Goal: Information Seeking & Learning: Find specific fact

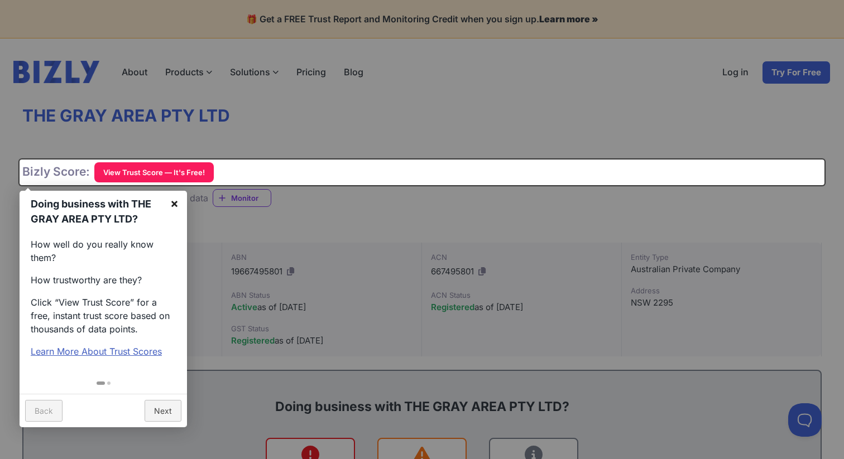
click at [174, 201] on link "×" at bounding box center [174, 203] width 25 height 25
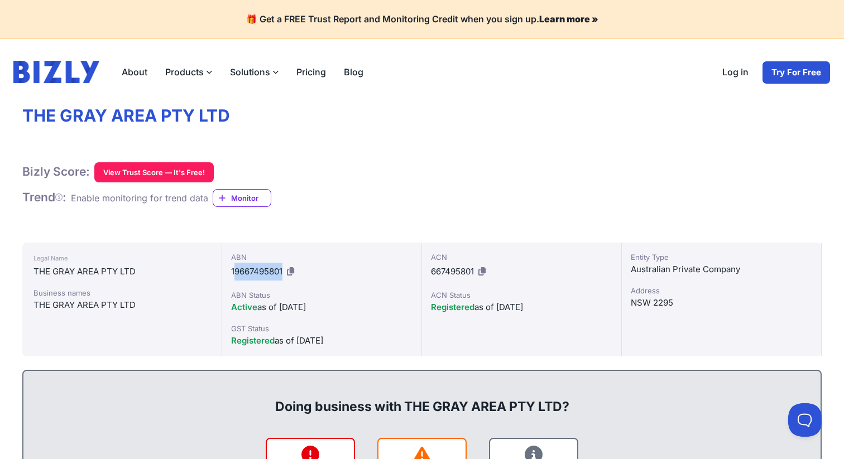
drag, startPoint x: 233, startPoint y: 272, endPoint x: 283, endPoint y: 277, distance: 49.9
click at [283, 277] on div "ABN 19667495801" at bounding box center [321, 266] width 181 height 29
click at [228, 271] on div "ABN 19667495801 ABN Status Active as of [DATE] GST Status Registered as of [DAT…" at bounding box center [322, 300] width 200 height 114
drag, startPoint x: 233, startPoint y: 269, endPoint x: 279, endPoint y: 274, distance: 46.1
click at [279, 274] on span "19667495801" at bounding box center [256, 271] width 51 height 11
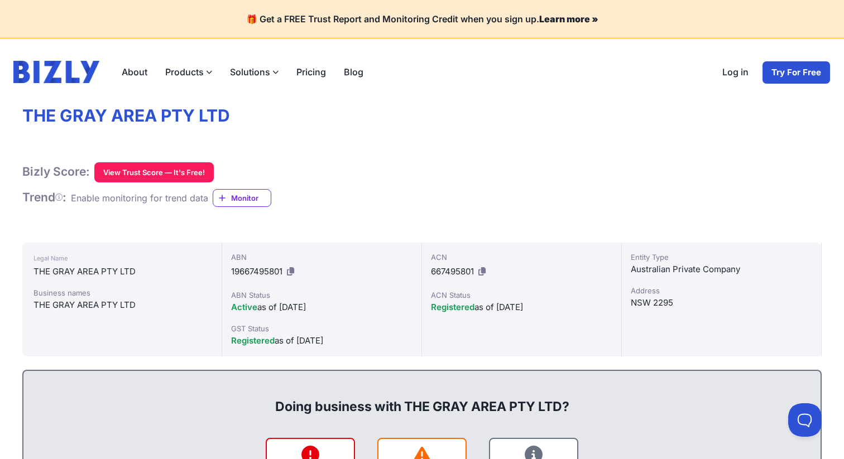
drag, startPoint x: 233, startPoint y: 274, endPoint x: 253, endPoint y: 275, distance: 20.7
click at [253, 275] on span "19667495801" at bounding box center [256, 271] width 51 height 11
drag, startPoint x: 282, startPoint y: 271, endPoint x: 232, endPoint y: 275, distance: 51.0
click at [232, 275] on span "19667495801" at bounding box center [256, 271] width 51 height 11
copy span "19667495801"
